Goal: Navigation & Orientation: Understand site structure

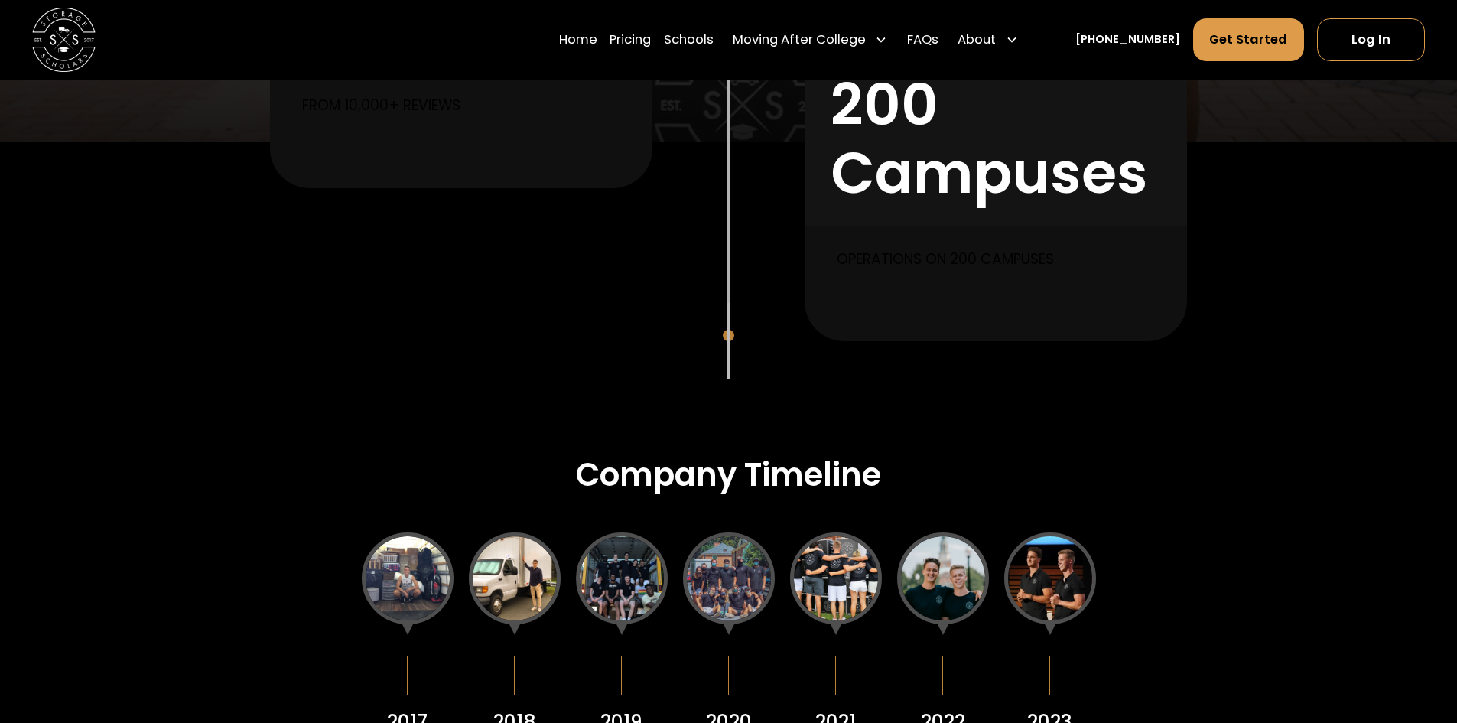
scroll to position [1989, 0]
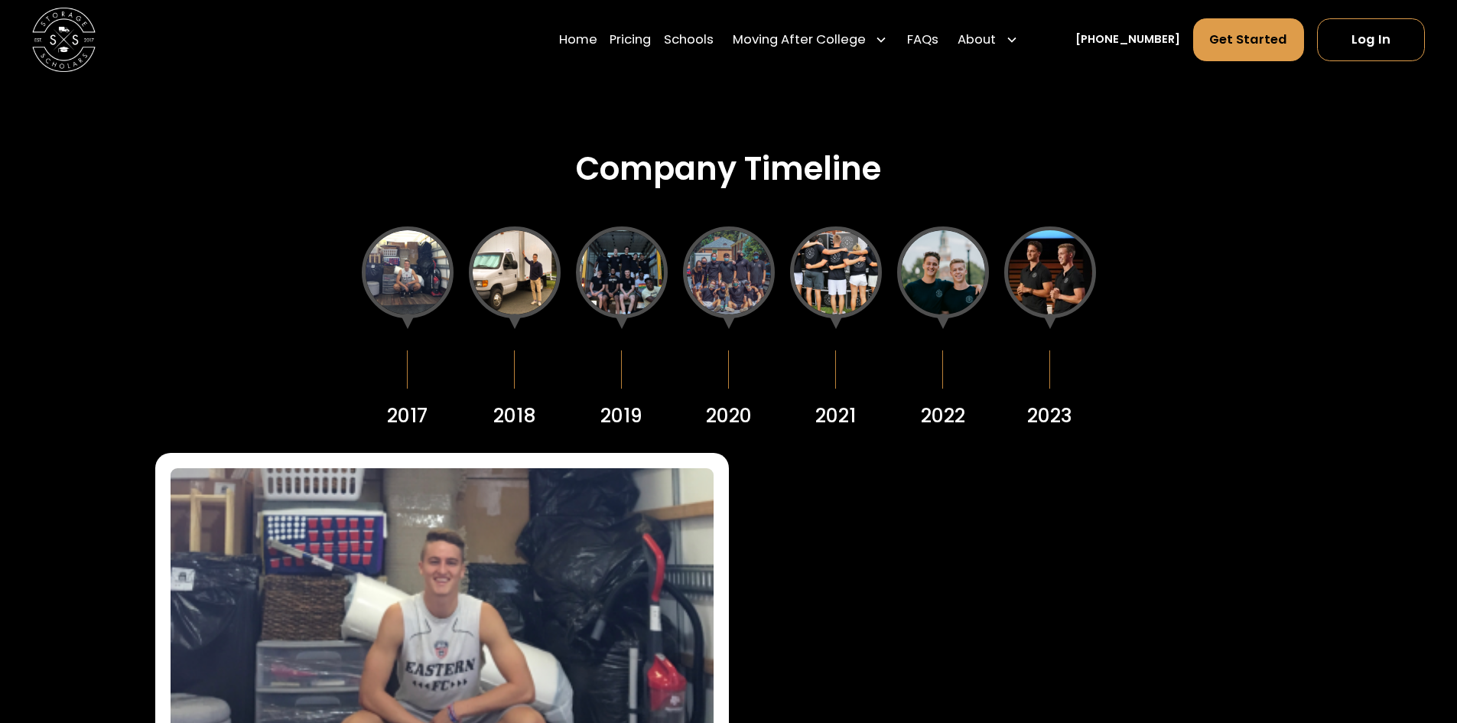
click at [510, 272] on div at bounding box center [515, 272] width 92 height 92
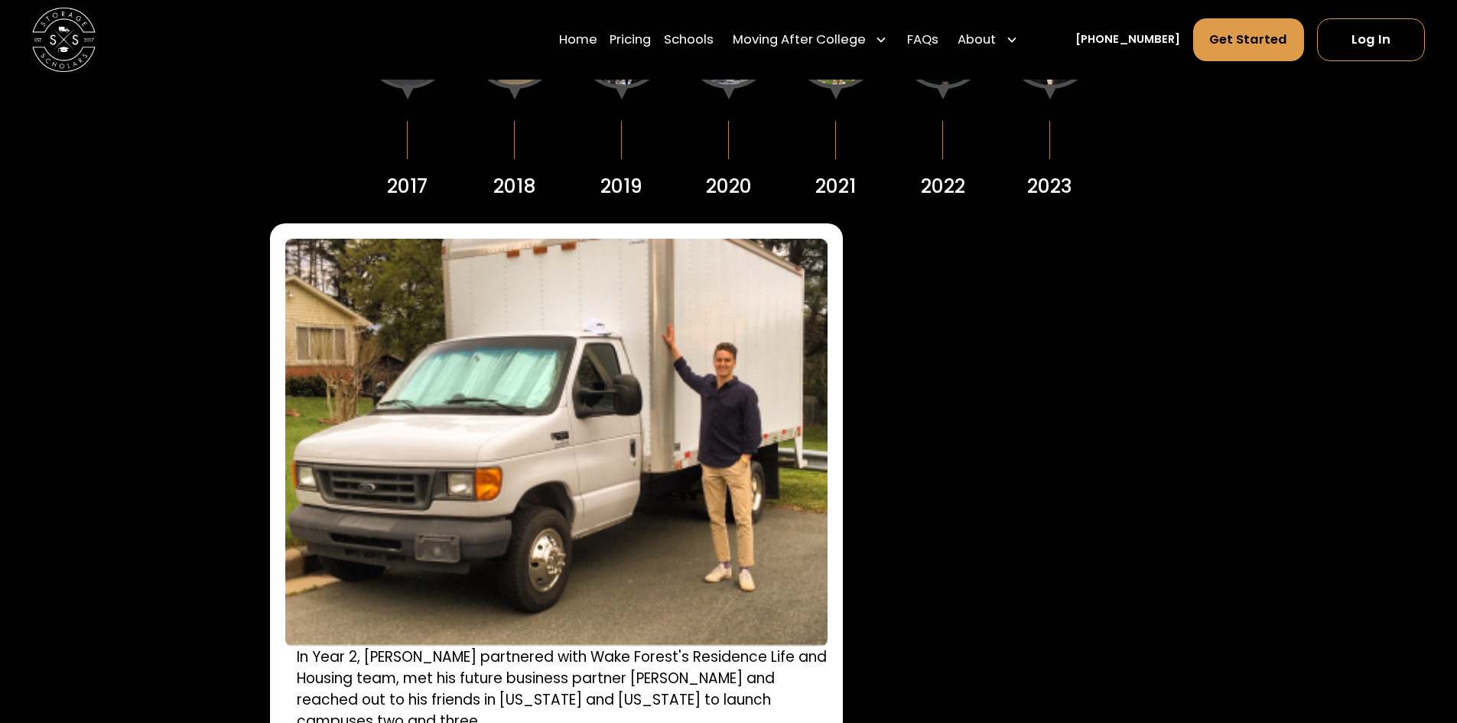
scroll to position [2142, 0]
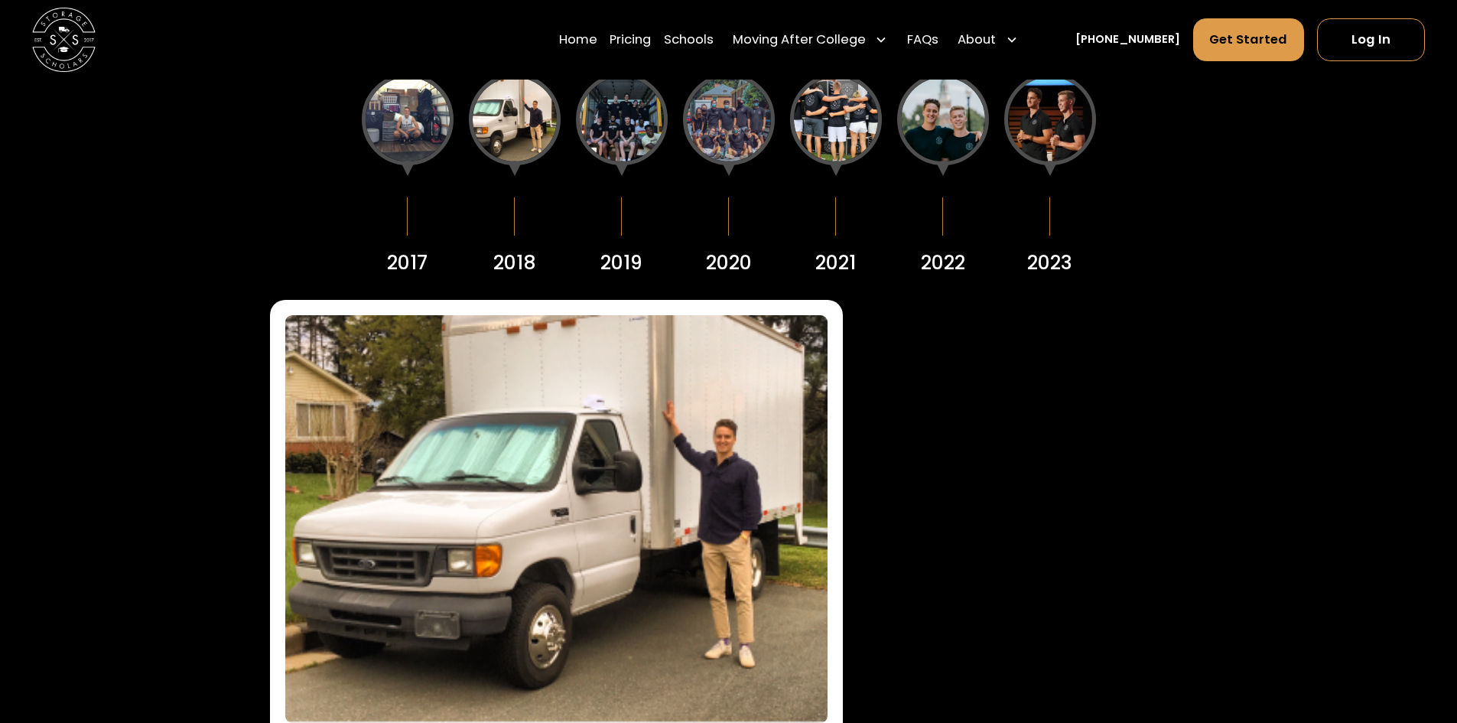
click at [637, 143] on div at bounding box center [622, 119] width 92 height 92
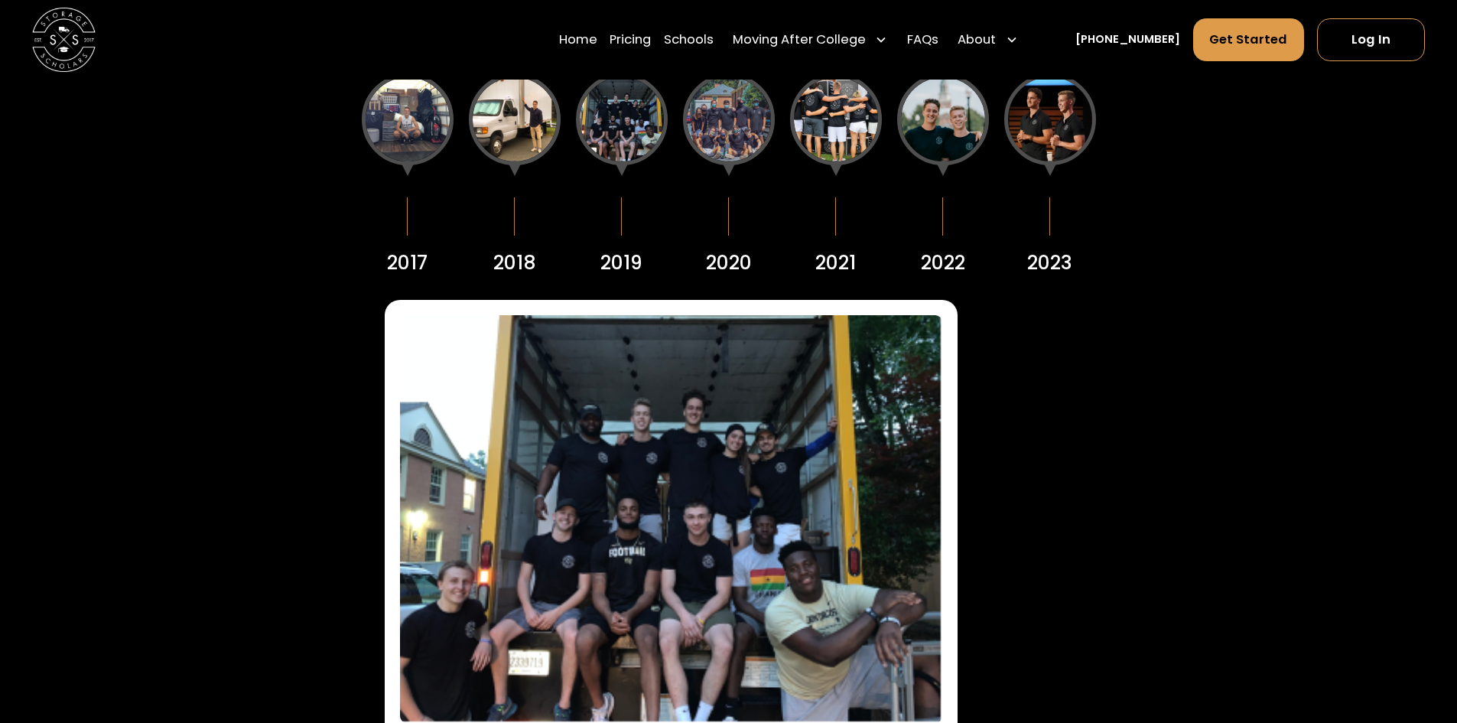
click at [725, 125] on div at bounding box center [729, 119] width 92 height 92
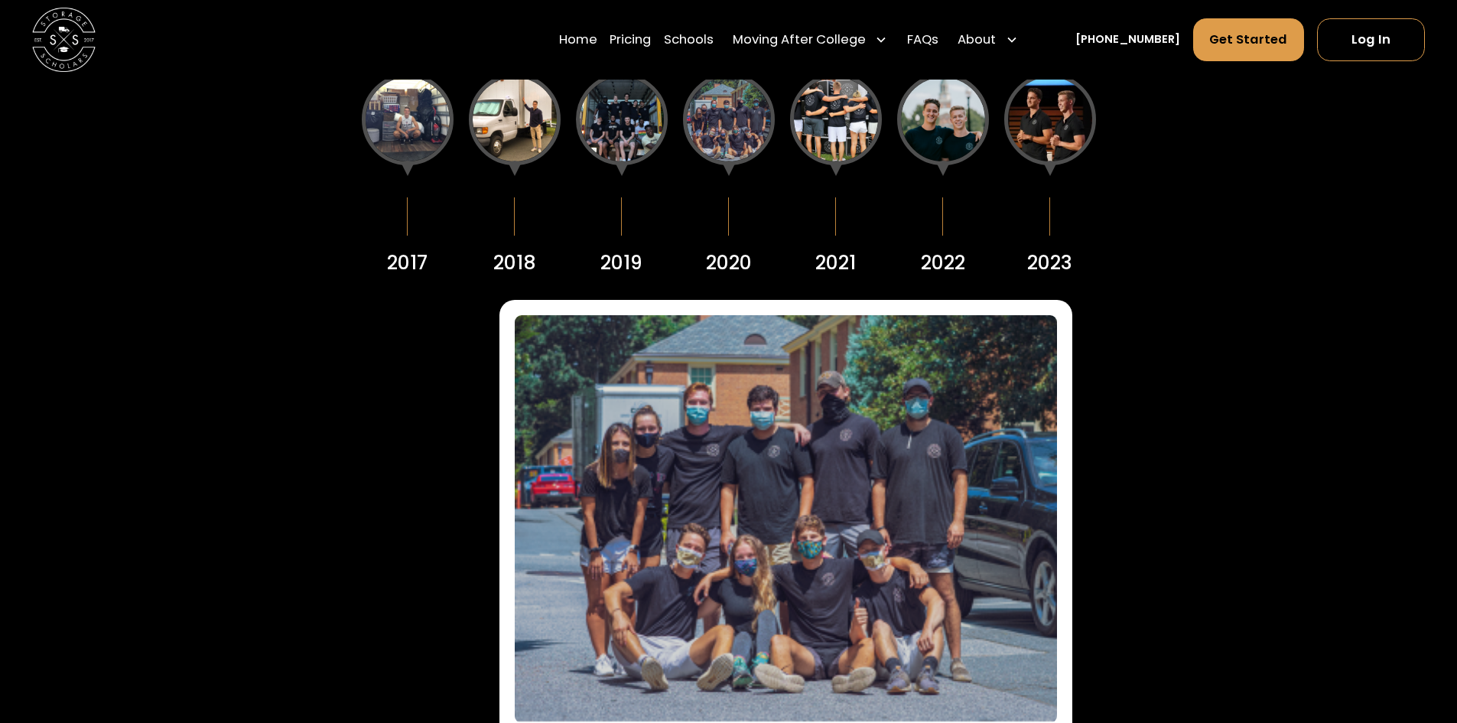
click at [819, 122] on div at bounding box center [836, 119] width 92 height 92
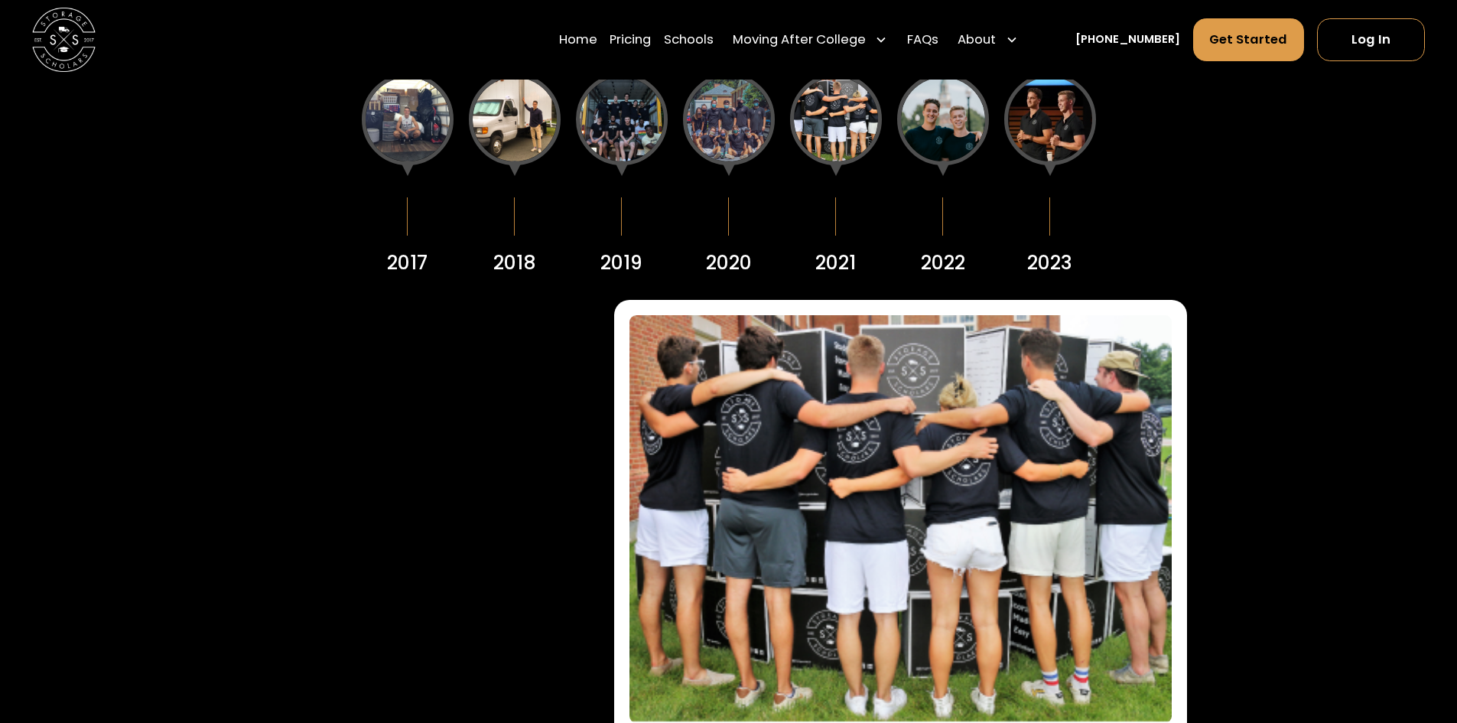
click at [923, 134] on div at bounding box center [943, 119] width 92 height 92
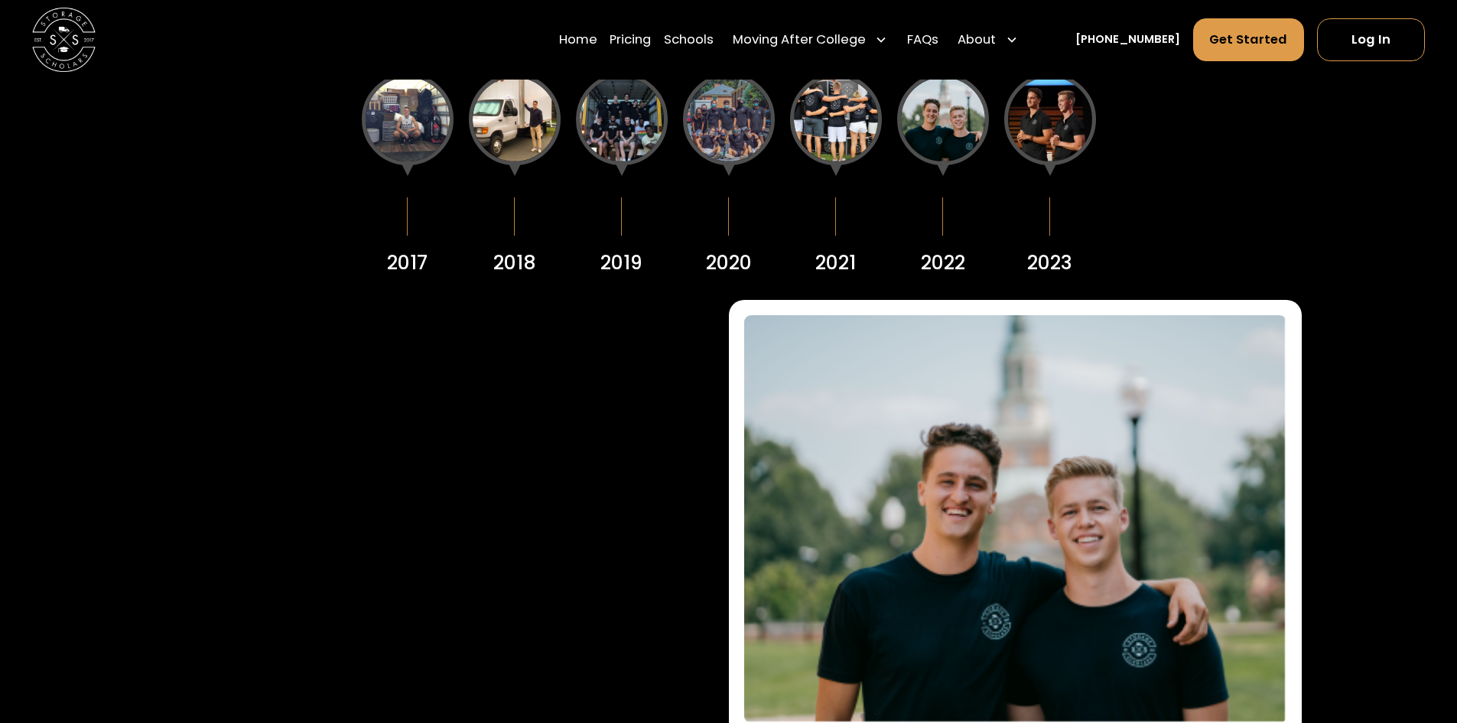
click at [951, 131] on div at bounding box center [943, 119] width 92 height 92
click at [1027, 120] on div at bounding box center [1051, 119] width 92 height 92
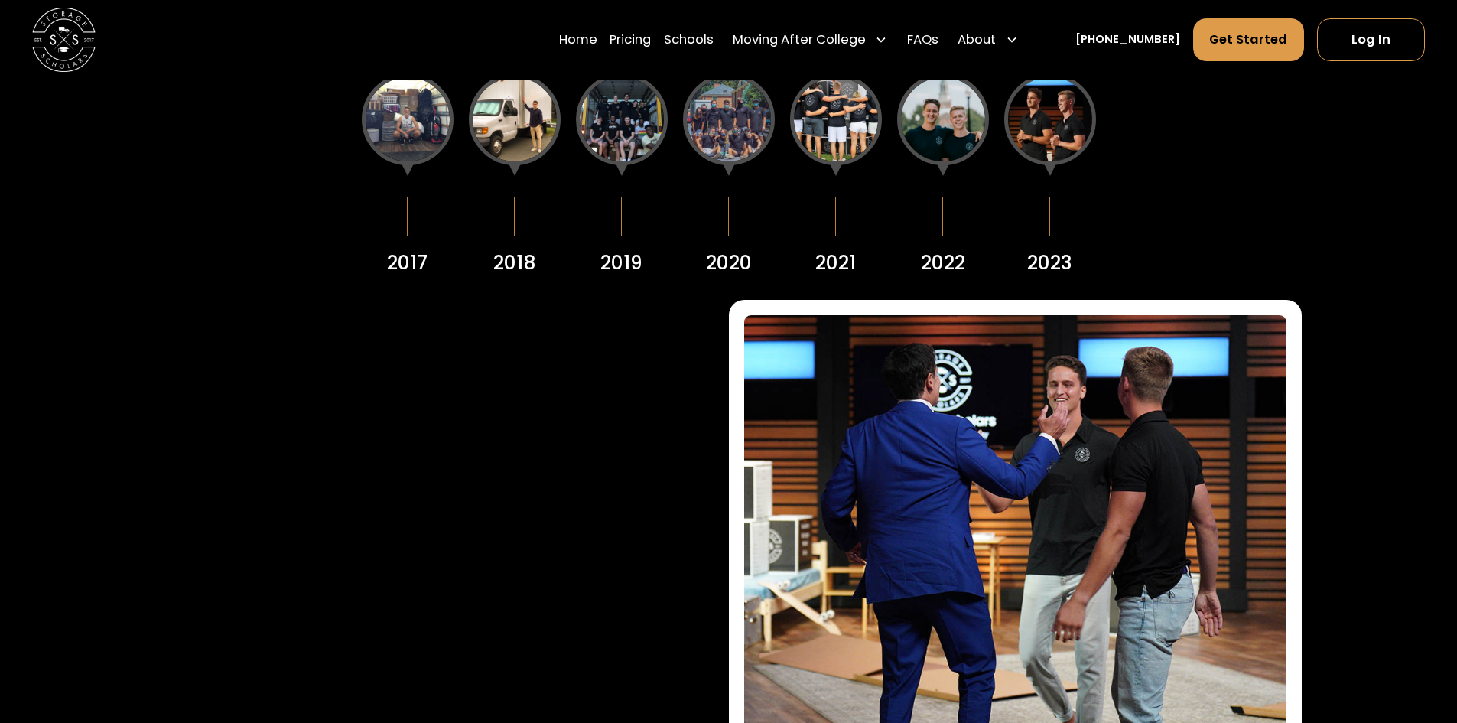
click at [809, 132] on div at bounding box center [836, 119] width 92 height 92
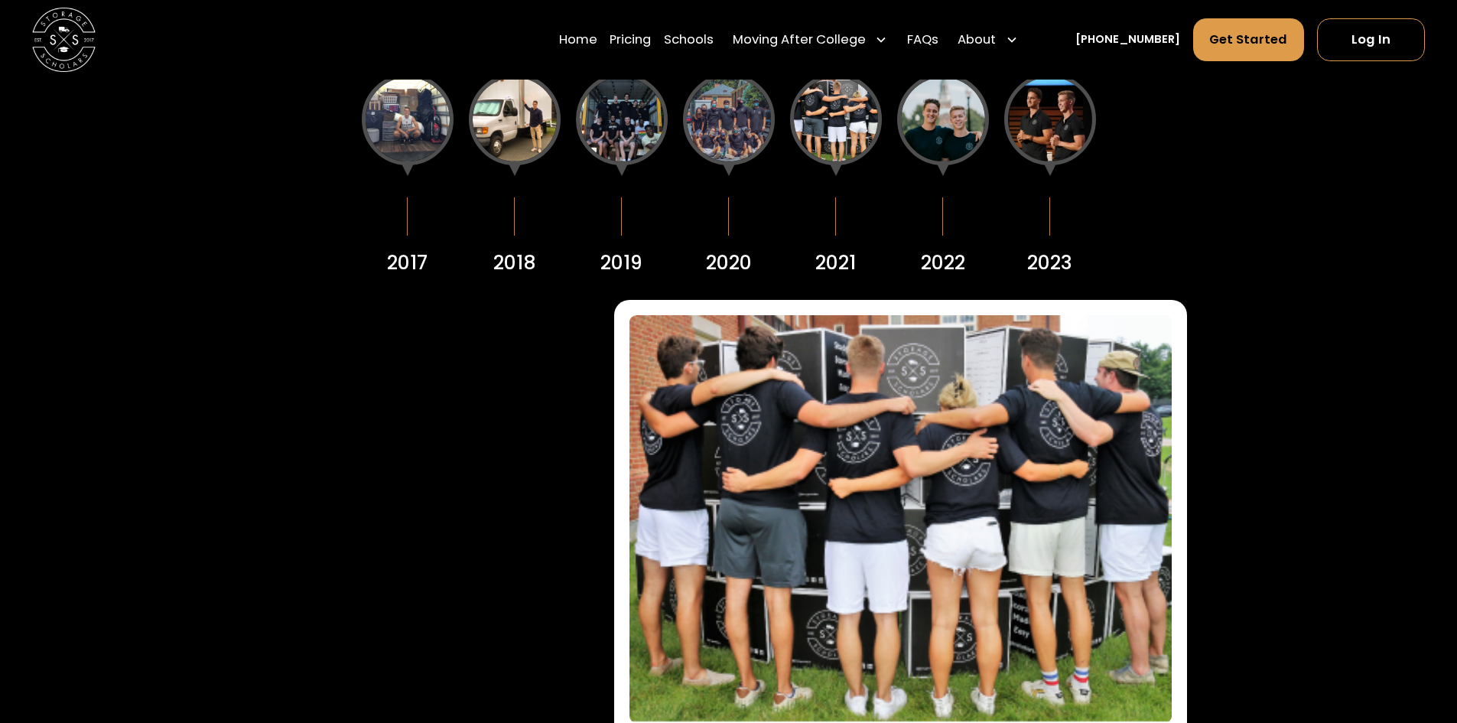
click at [715, 117] on div at bounding box center [729, 119] width 92 height 92
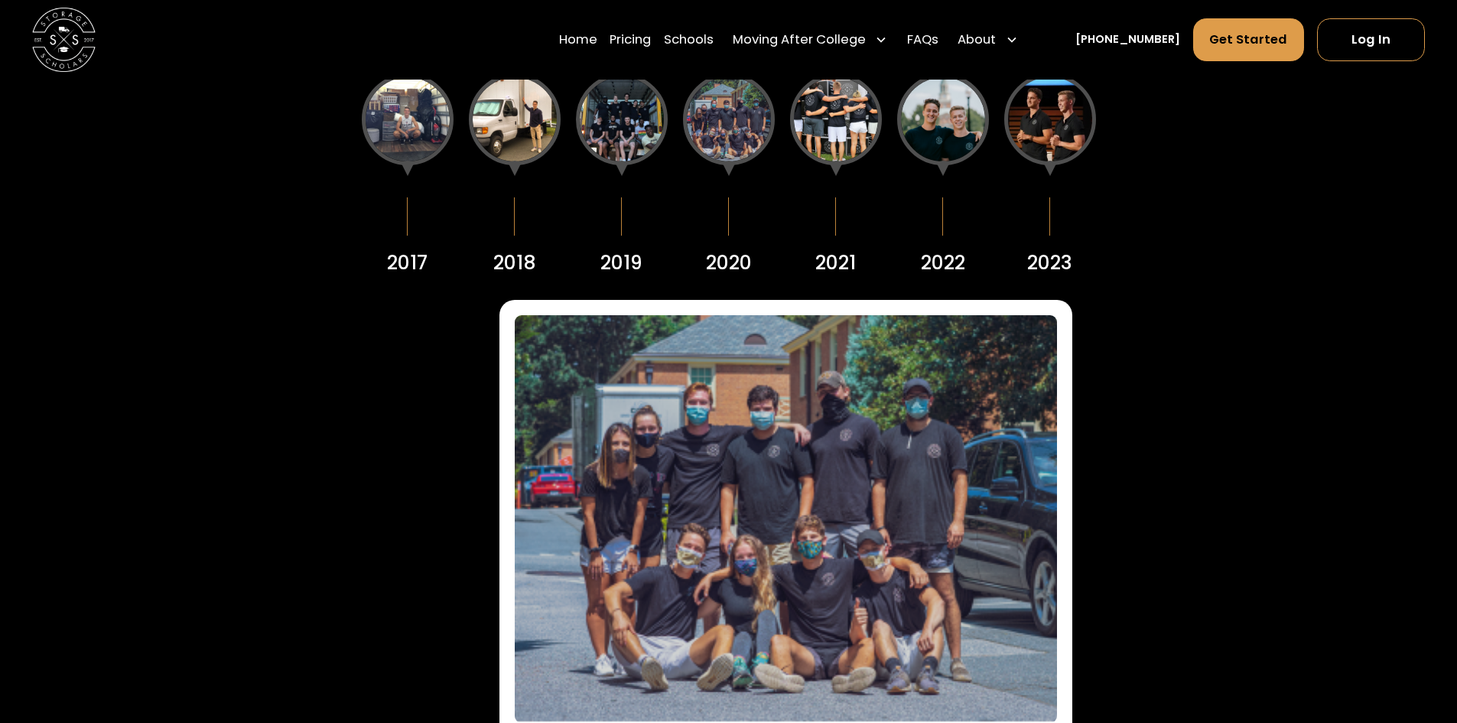
scroll to position [2372, 0]
